Goal: Task Accomplishment & Management: Use online tool/utility

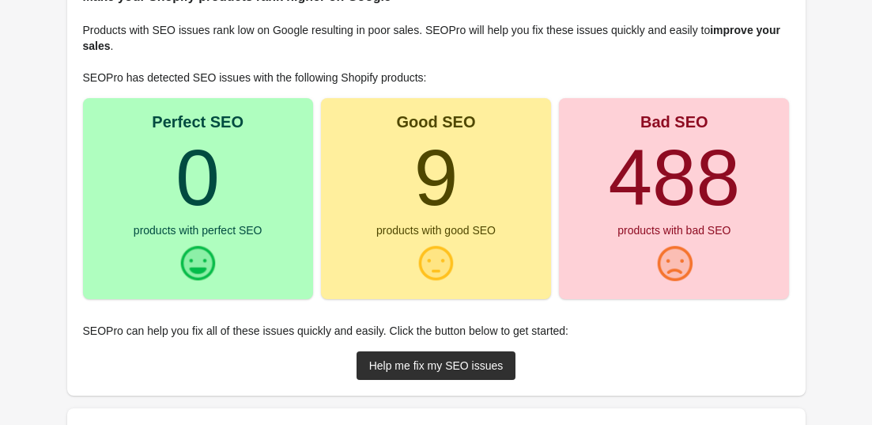
scroll to position [183, 0]
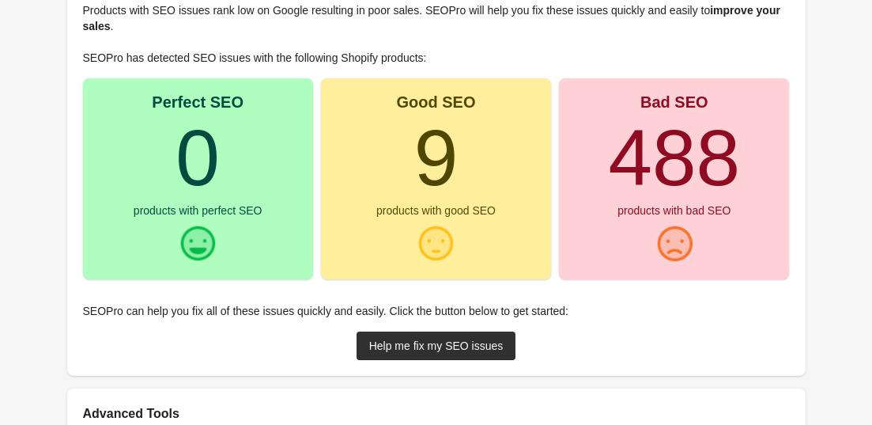
click at [464, 236] on div "Good SEO 9 products with good SEO" at bounding box center [436, 178] width 230 height 201
click at [467, 344] on div "Help me fix my SEO issues" at bounding box center [436, 345] width 134 height 13
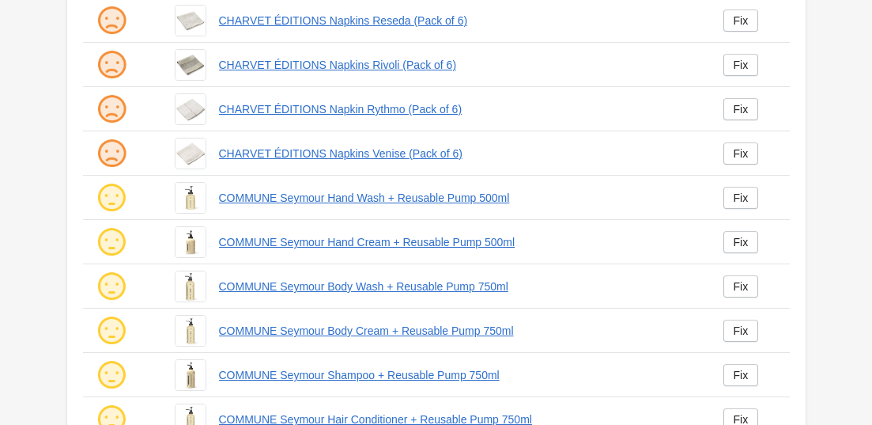
scroll to position [370, 0]
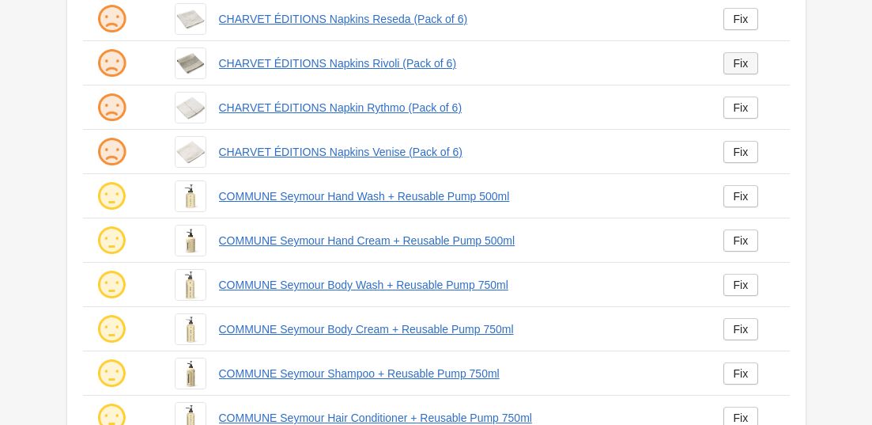
click at [744, 64] on div "Fix" at bounding box center [741, 63] width 15 height 13
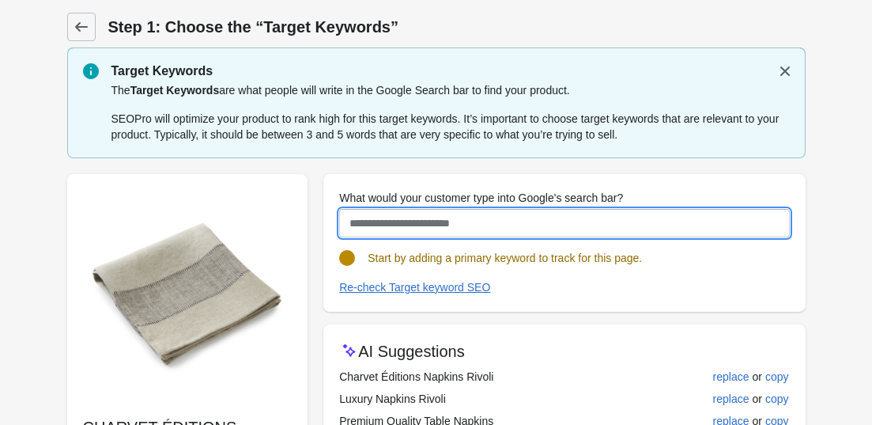
click at [586, 225] on input "What would your customer type into Google's search bar?" at bounding box center [564, 223] width 450 height 28
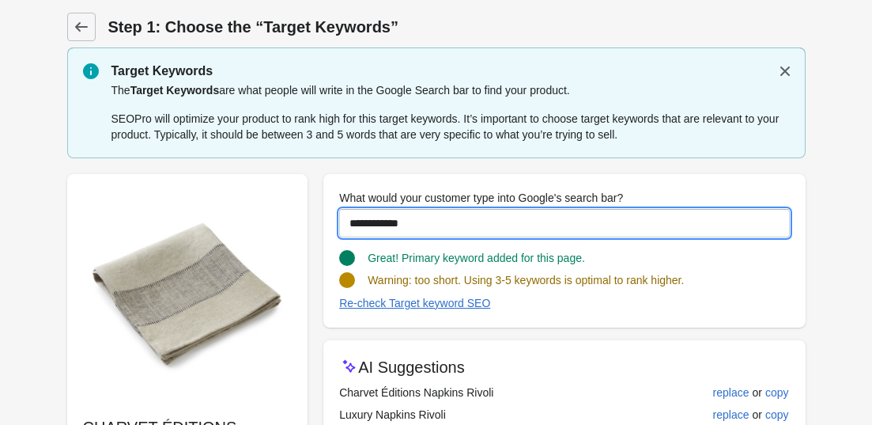
type input "**********"
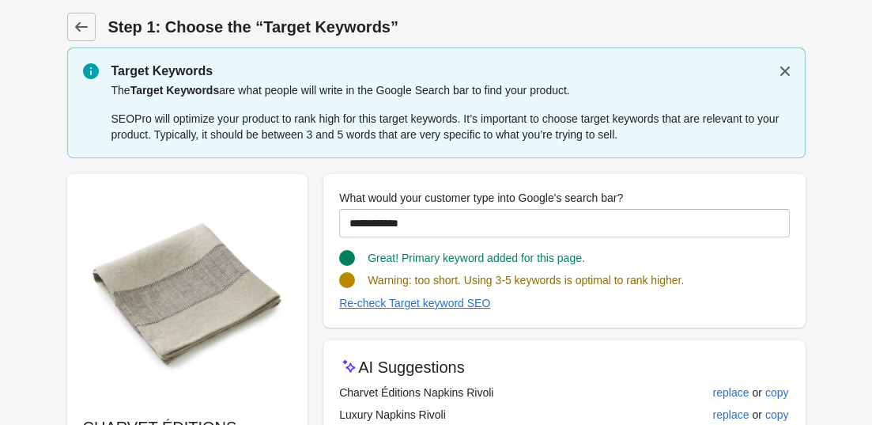
click at [4, 28] on form "Step 1: Choose the “Target Keywords” Target Keywords The Target Keywords are wh…" at bounding box center [436, 307] width 872 height 614
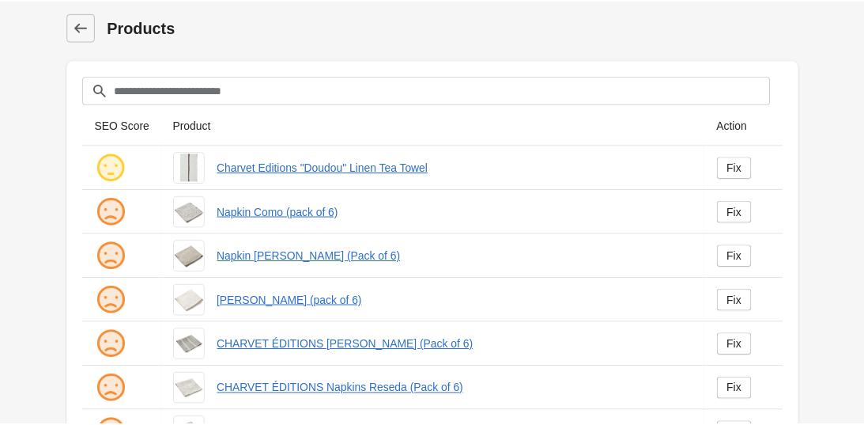
scroll to position [370, 0]
